Goal: Task Accomplishment & Management: Manage account settings

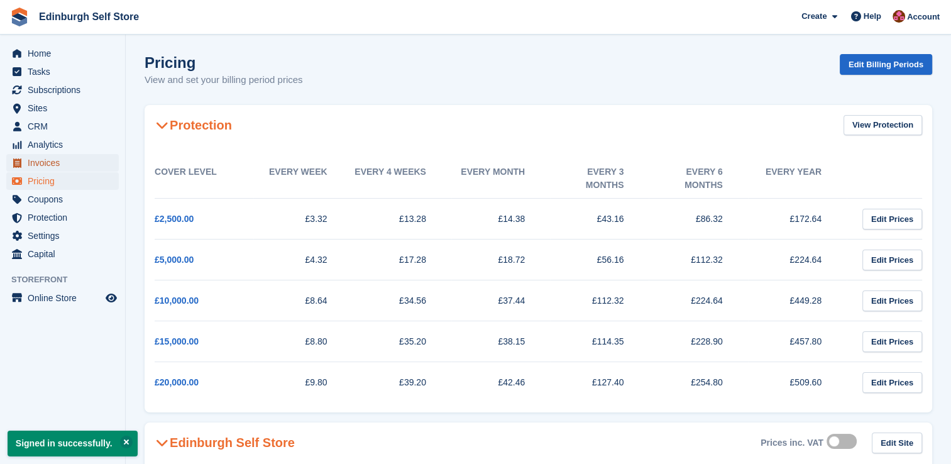
click at [67, 167] on span "Invoices" at bounding box center [65, 163] width 75 height 18
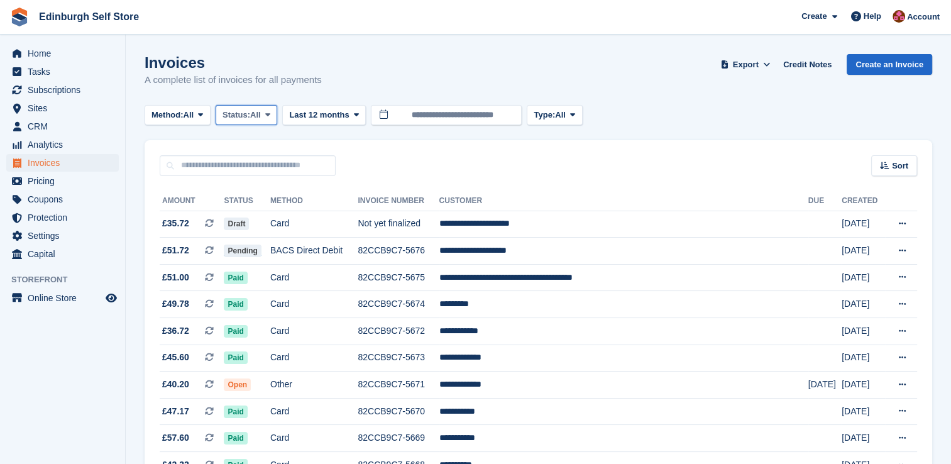
click at [270, 117] on icon at bounding box center [267, 115] width 5 height 8
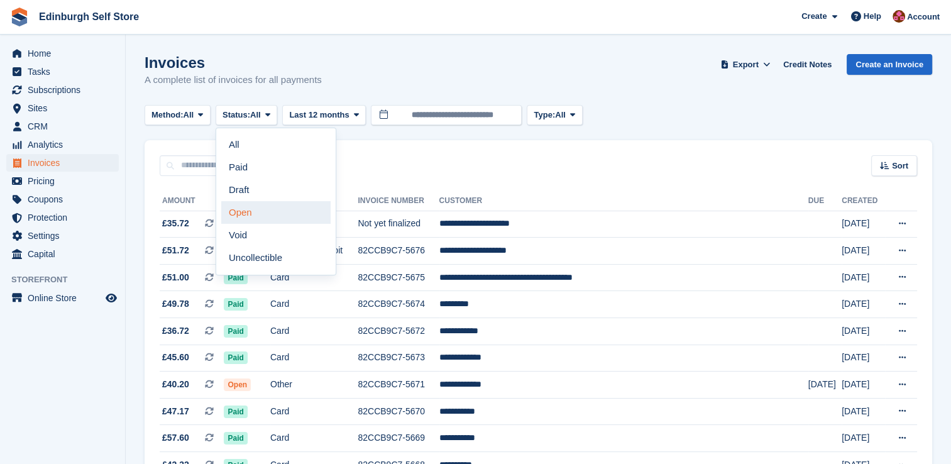
click at [273, 216] on link "Open" at bounding box center [275, 212] width 109 height 23
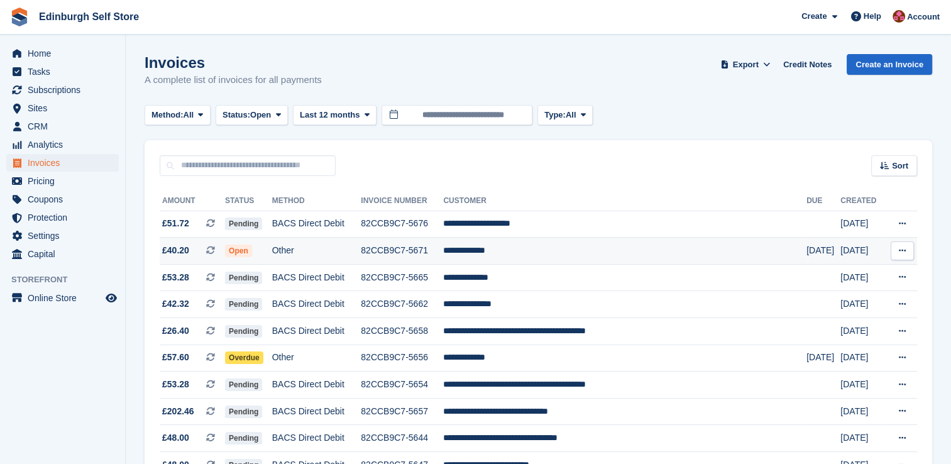
click at [512, 251] on td "**********" at bounding box center [624, 251] width 363 height 27
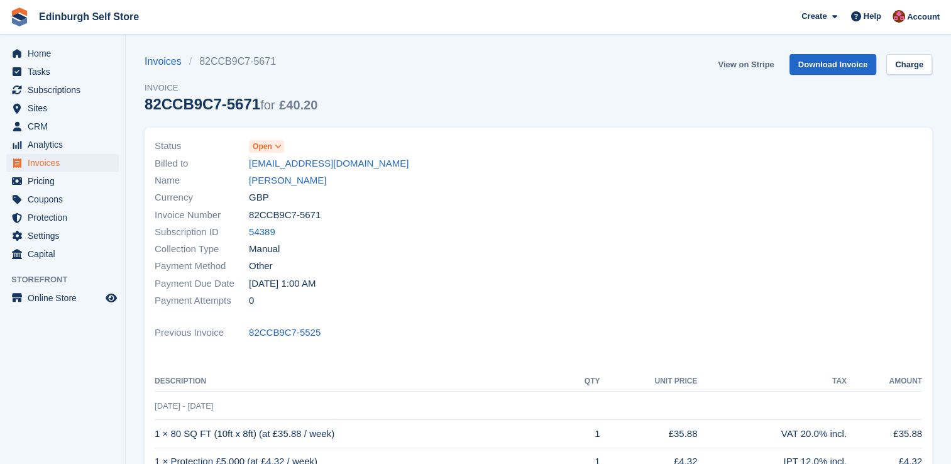
click at [758, 67] on link "View on Stripe" at bounding box center [746, 64] width 66 height 21
click at [60, 165] on span "Invoices" at bounding box center [65, 163] width 75 height 18
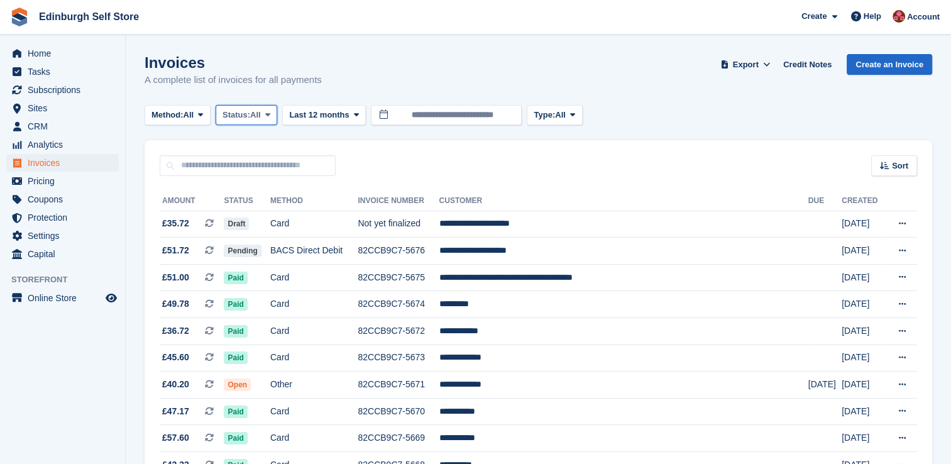
click at [277, 113] on button "Status: All" at bounding box center [247, 115] width 62 height 21
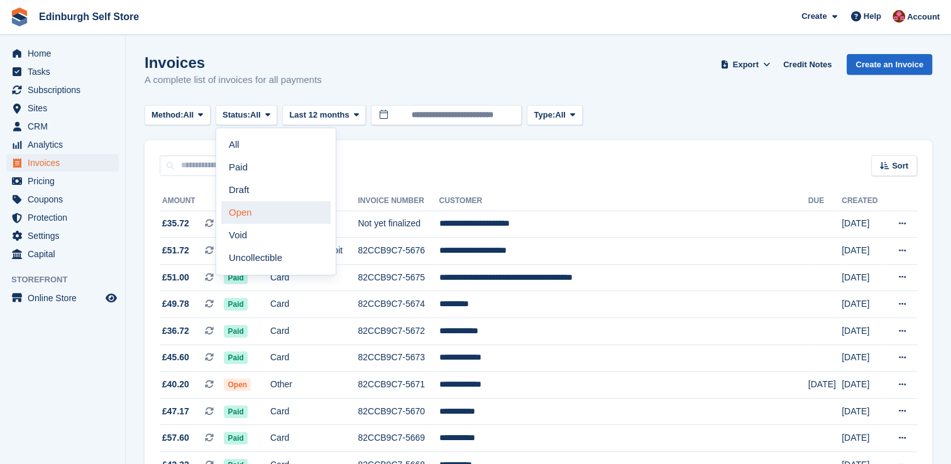
click at [270, 211] on link "Open" at bounding box center [275, 212] width 109 height 23
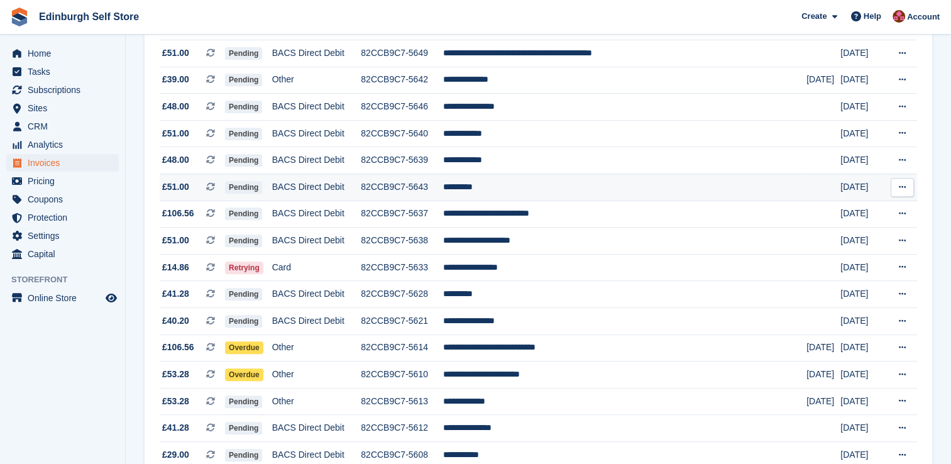
scroll to position [629, 0]
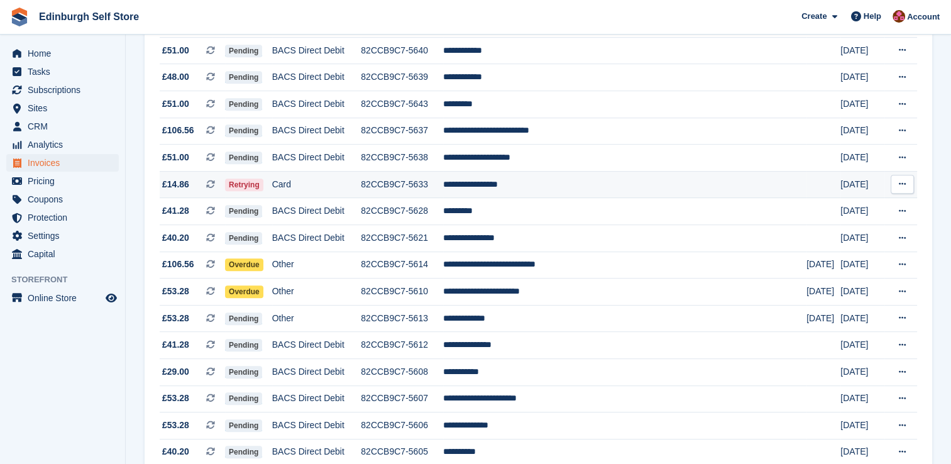
click at [528, 190] on td "**********" at bounding box center [624, 184] width 363 height 27
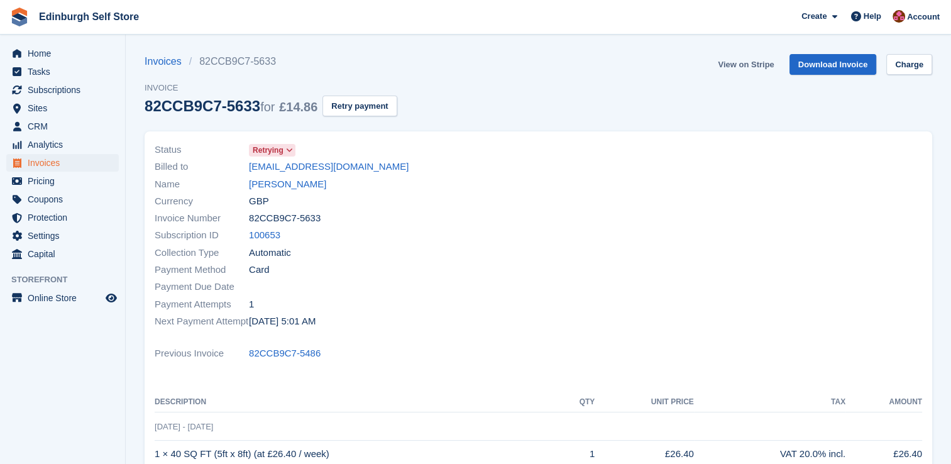
click at [737, 67] on link "View on Stripe" at bounding box center [746, 64] width 66 height 21
click at [289, 185] on link "Josep puig Martin" at bounding box center [287, 184] width 77 height 14
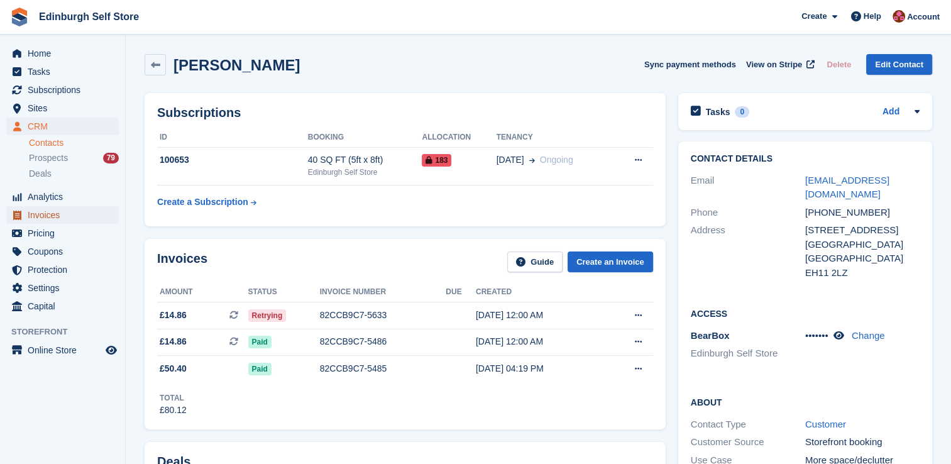
click at [65, 216] on span "Invoices" at bounding box center [65, 215] width 75 height 18
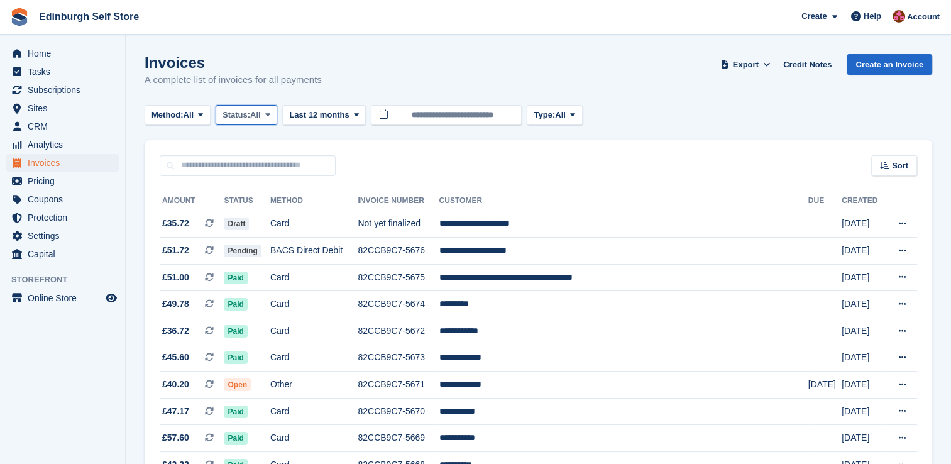
click at [270, 114] on icon at bounding box center [267, 115] width 5 height 8
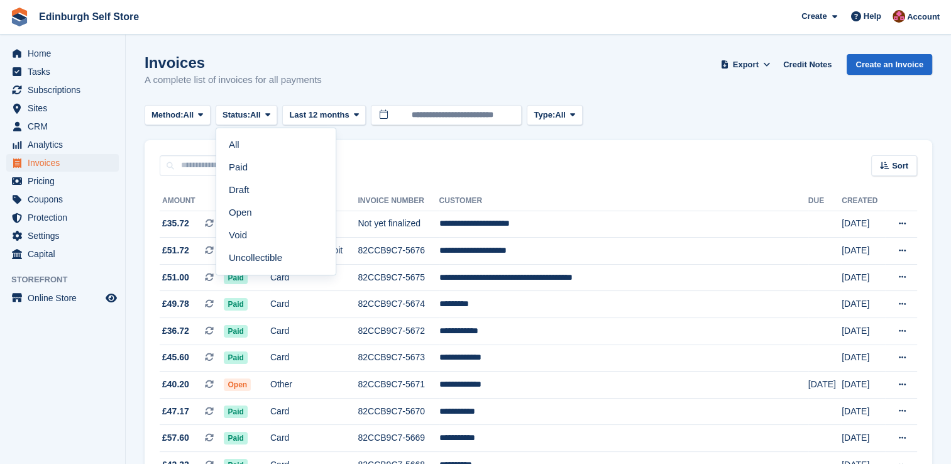
click at [287, 213] on link "Open" at bounding box center [275, 212] width 109 height 23
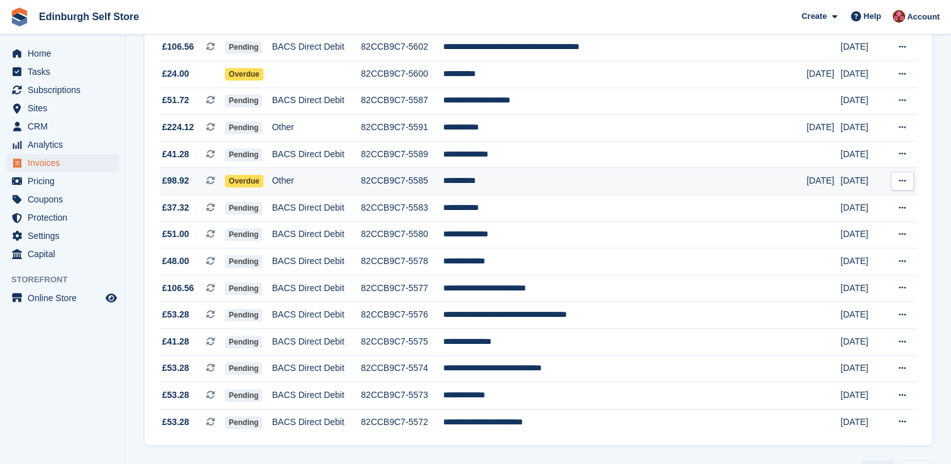
scroll to position [1154, 0]
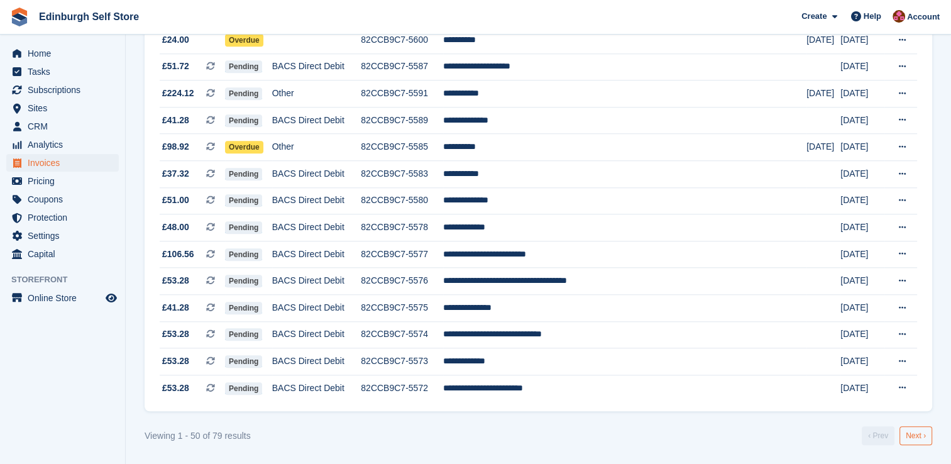
click at [913, 438] on link "Next ›" at bounding box center [916, 435] width 33 height 19
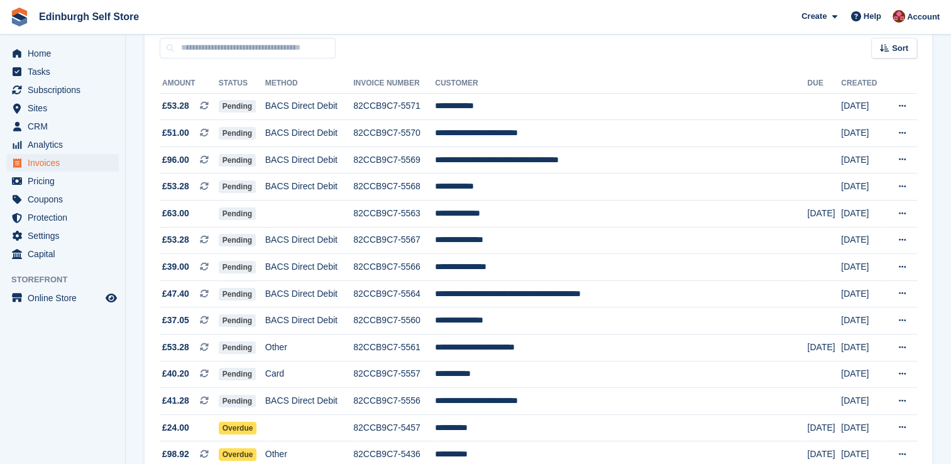
scroll to position [86, 0]
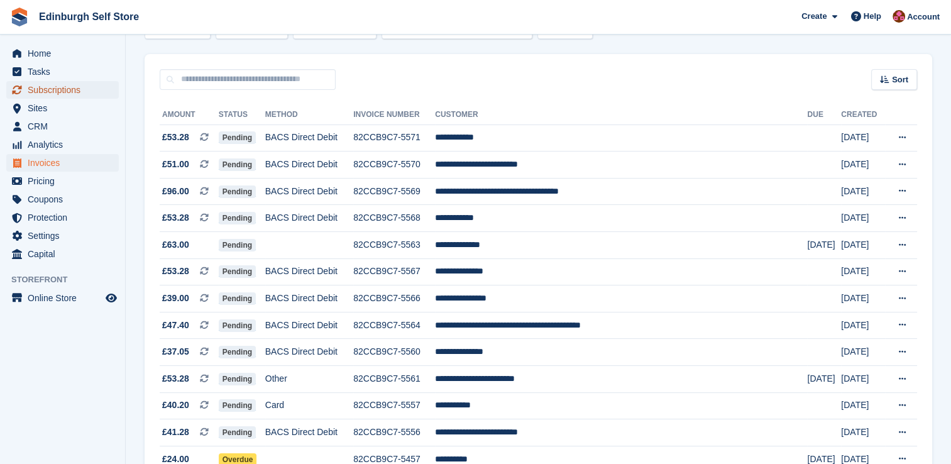
click at [63, 92] on span "Subscriptions" at bounding box center [65, 90] width 75 height 18
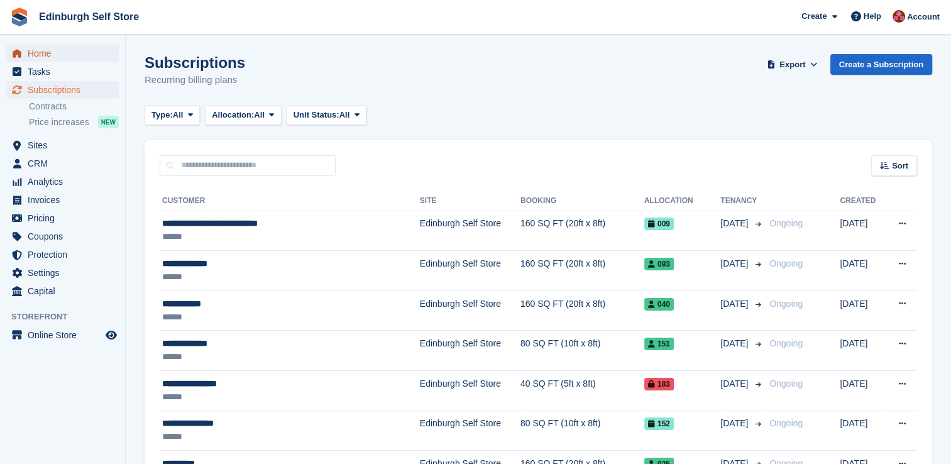
click at [68, 55] on span "Home" at bounding box center [65, 54] width 75 height 18
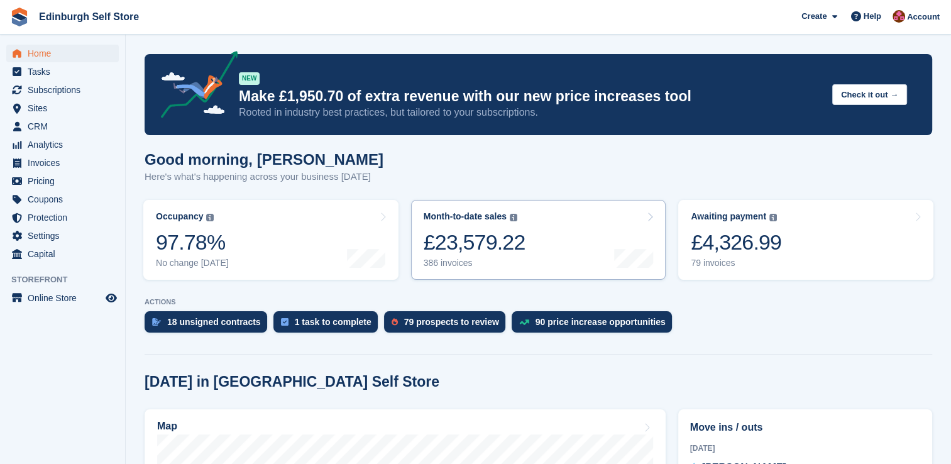
scroll to position [251, 0]
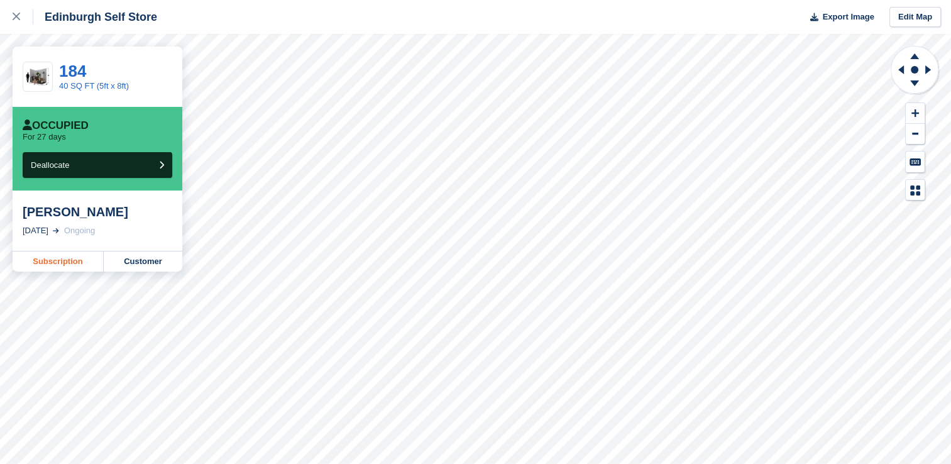
click at [67, 262] on link "Subscription" at bounding box center [58, 261] width 91 height 20
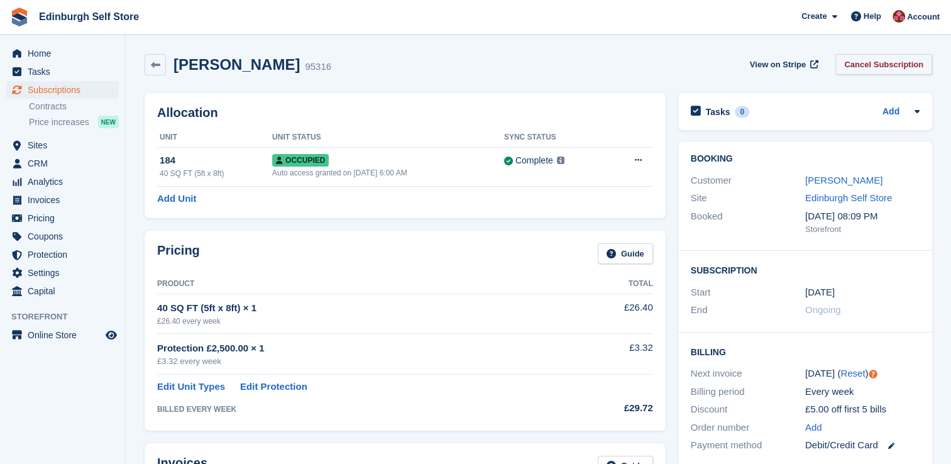
click at [878, 64] on link "Cancel Subscription" at bounding box center [884, 64] width 97 height 21
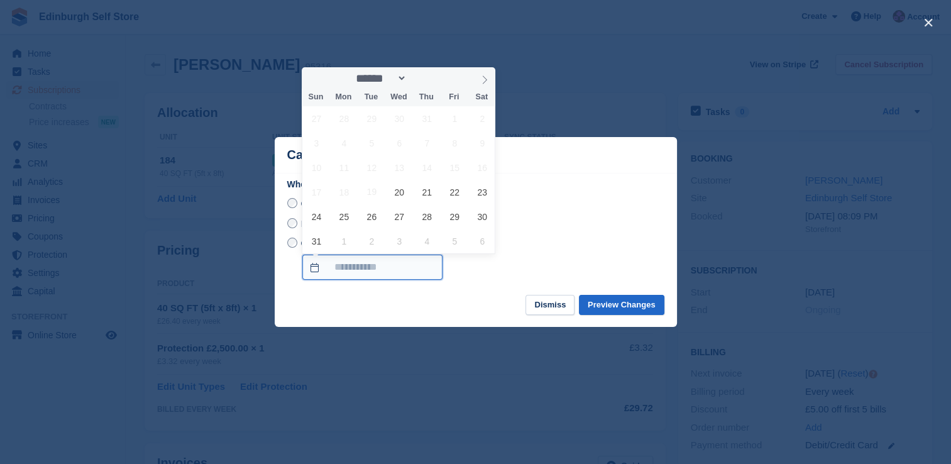
click at [312, 270] on input "On a custom date" at bounding box center [372, 267] width 140 height 25
click at [318, 218] on span "24" at bounding box center [316, 216] width 25 height 25
type input "**********"
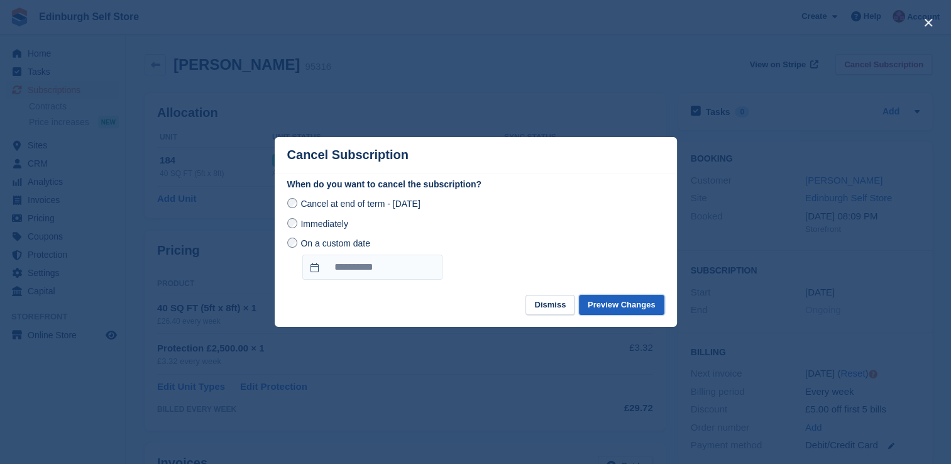
click at [619, 307] on button "Preview Changes" at bounding box center [622, 305] width 86 height 21
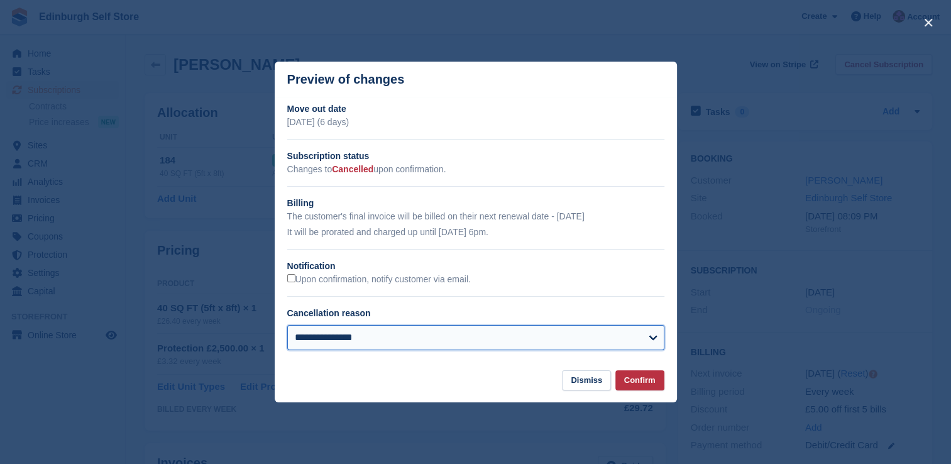
click at [387, 342] on select "**********" at bounding box center [475, 337] width 377 height 25
select select "**********"
click at [287, 326] on select "**********" at bounding box center [475, 337] width 377 height 25
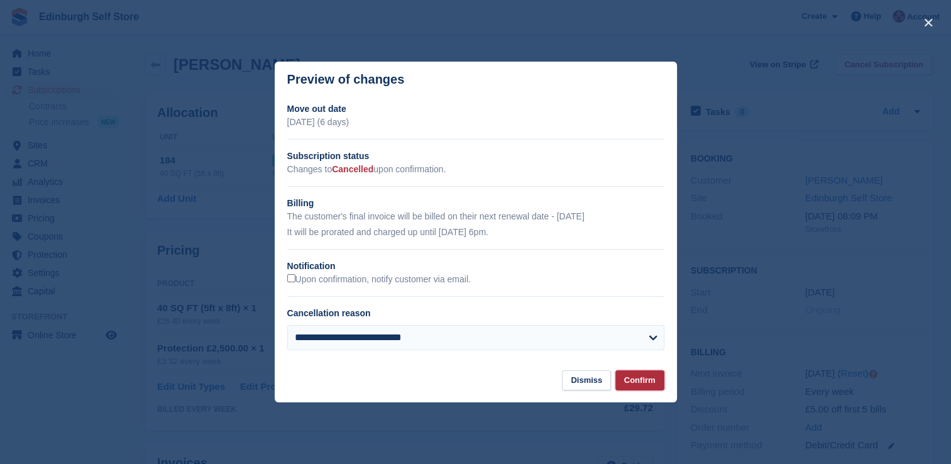
click at [635, 386] on button "Confirm" at bounding box center [640, 380] width 49 height 21
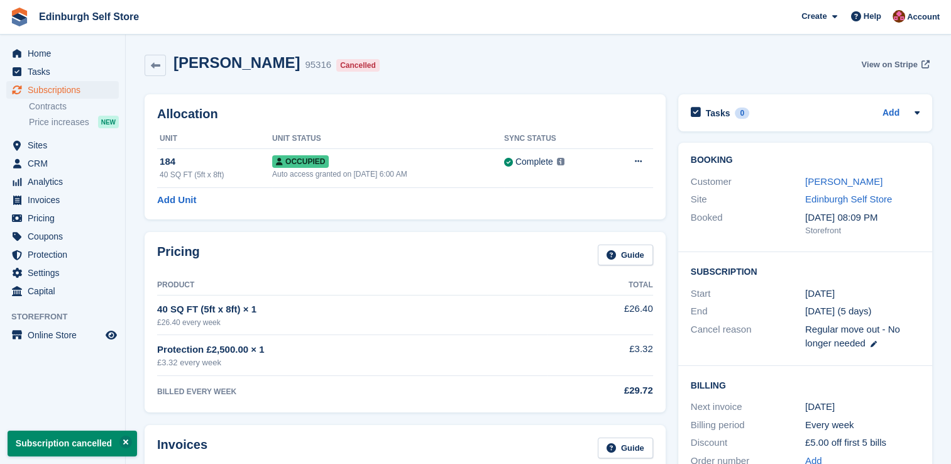
click at [881, 62] on span "View on Stripe" at bounding box center [889, 64] width 56 height 13
